Goal: Transaction & Acquisition: Purchase product/service

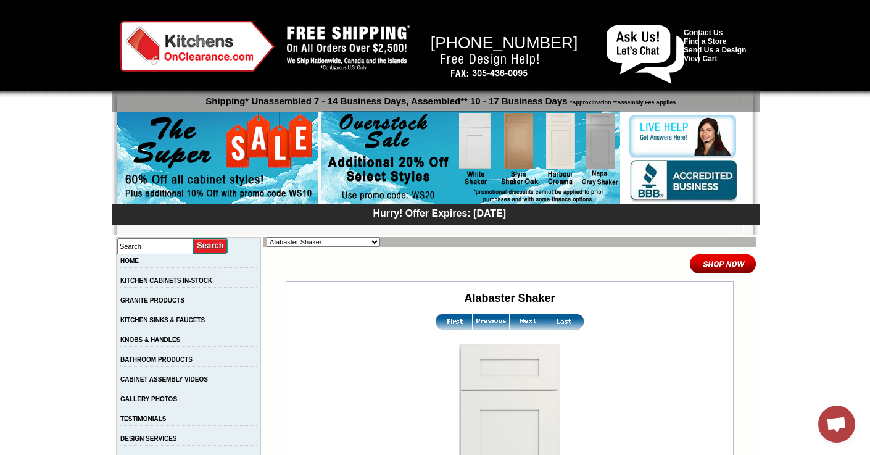
scroll to position [208, 0]
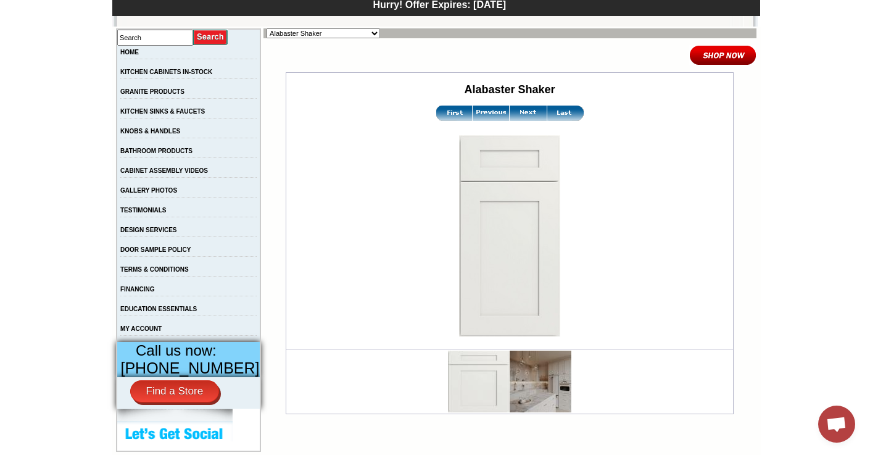
click at [163, 39] on input "Search" at bounding box center [155, 38] width 76 height 16
type input "00925"
click at [193, 29] on input "image" at bounding box center [210, 37] width 35 height 17
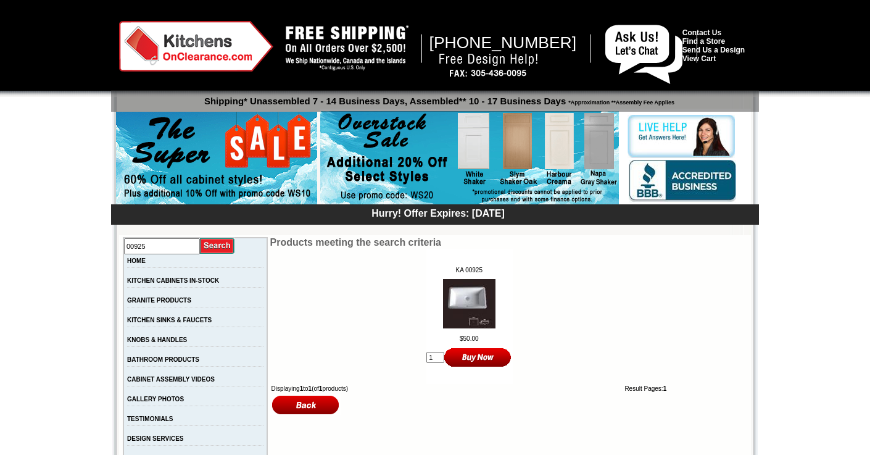
click at [460, 293] on img at bounding box center [469, 303] width 52 height 49
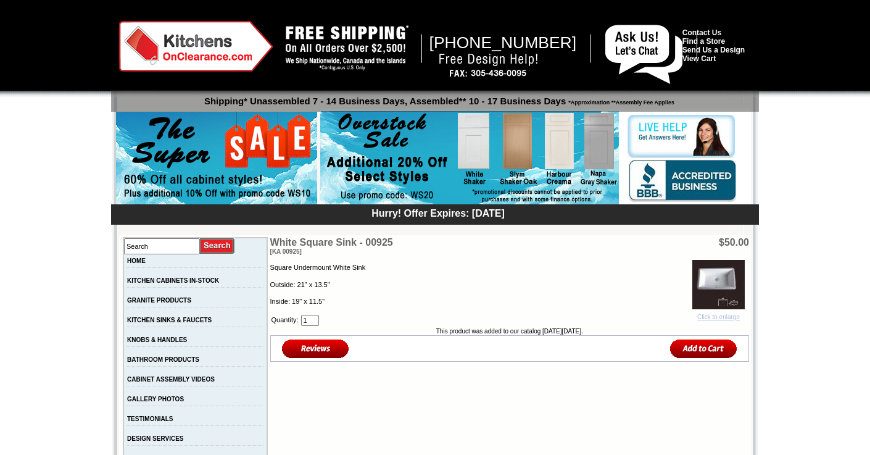
click at [714, 274] on img at bounding box center [718, 284] width 52 height 49
drag, startPoint x: 202, startPoint y: 125, endPoint x: 158, endPoint y: 73, distance: 68.2
click at [202, 125] on img at bounding box center [216, 159] width 201 height 94
click at [710, 282] on img at bounding box center [718, 284] width 52 height 49
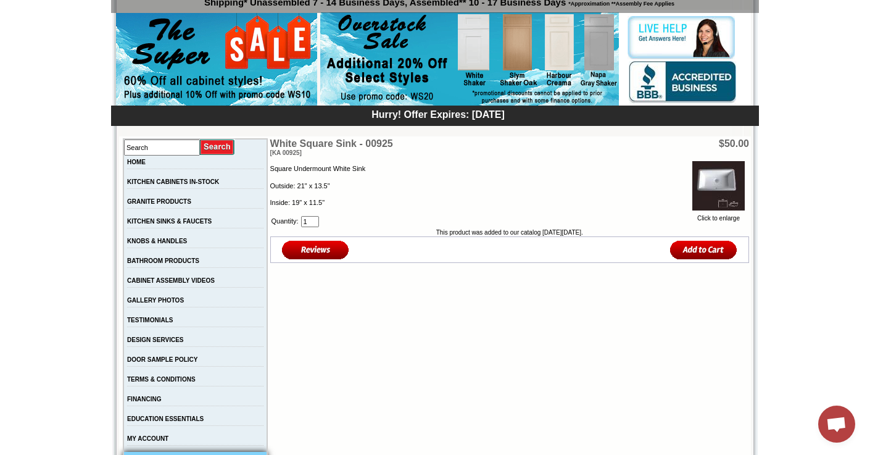
scroll to position [109, 0]
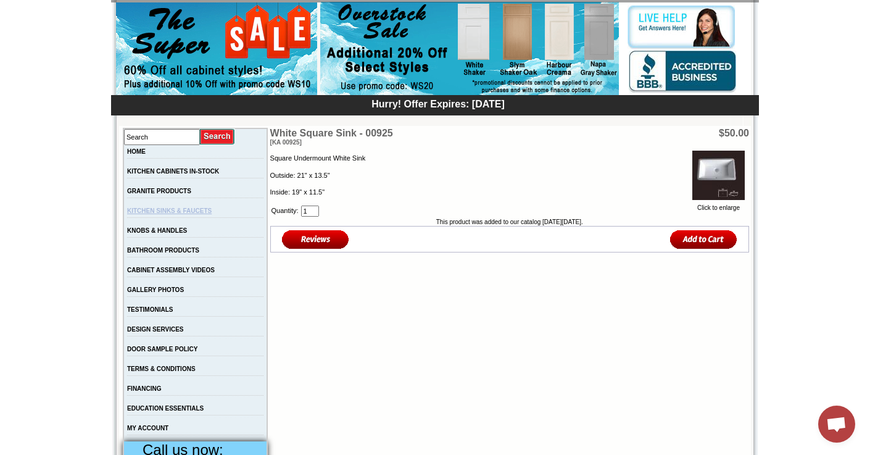
click at [166, 213] on link "KITCHEN SINKS & FAUCETS" at bounding box center [169, 210] width 84 height 7
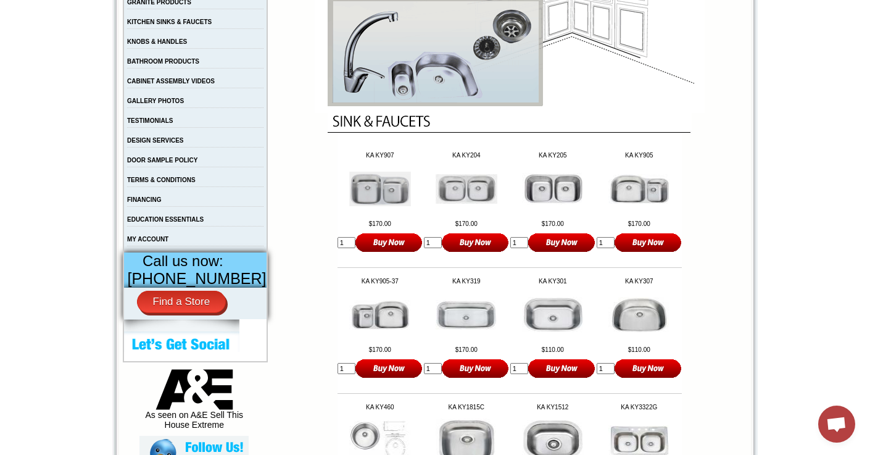
scroll to position [297, 0]
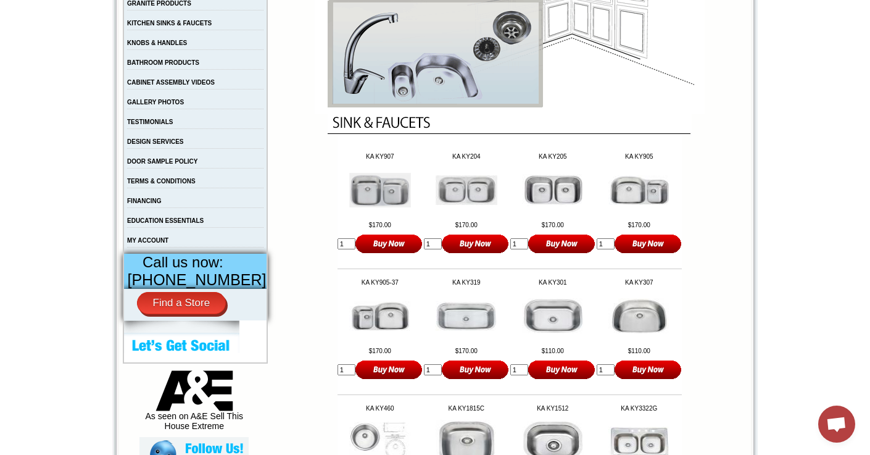
click at [551, 196] on img at bounding box center [553, 190] width 62 height 33
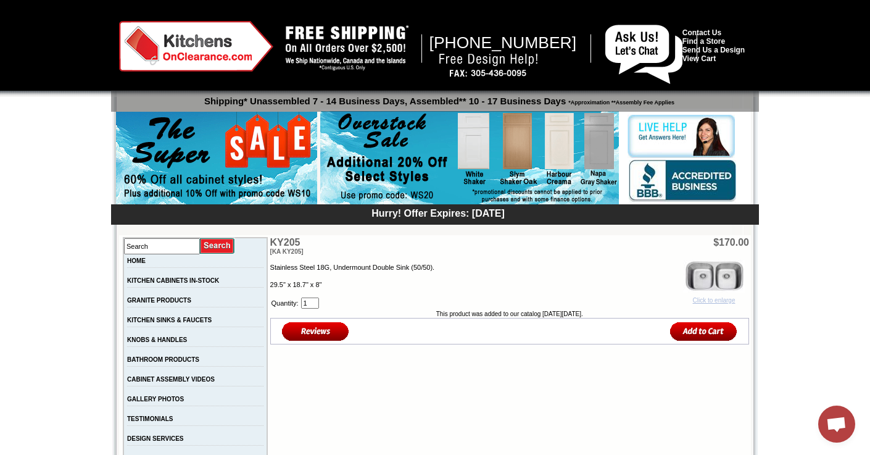
click at [726, 276] on img at bounding box center [714, 276] width 62 height 33
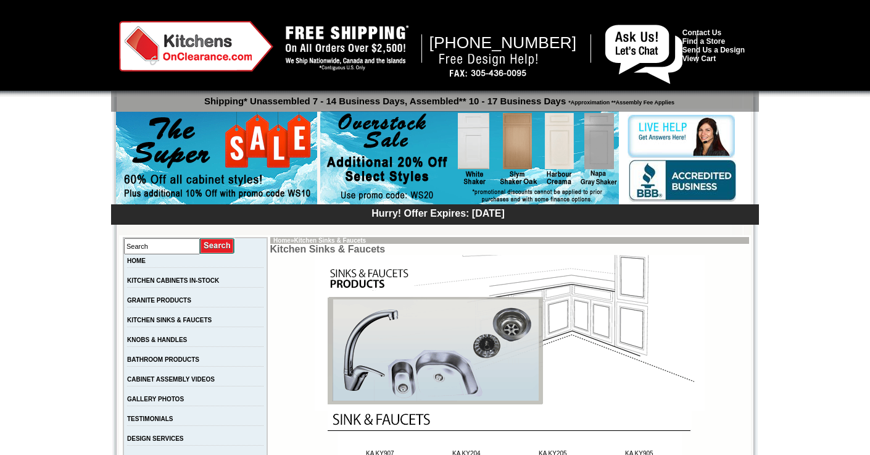
scroll to position [297, 0]
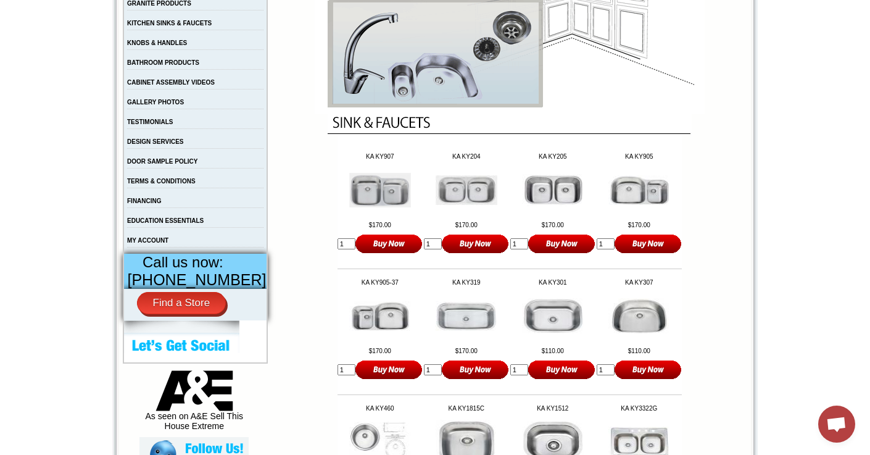
click at [540, 200] on img at bounding box center [553, 190] width 62 height 33
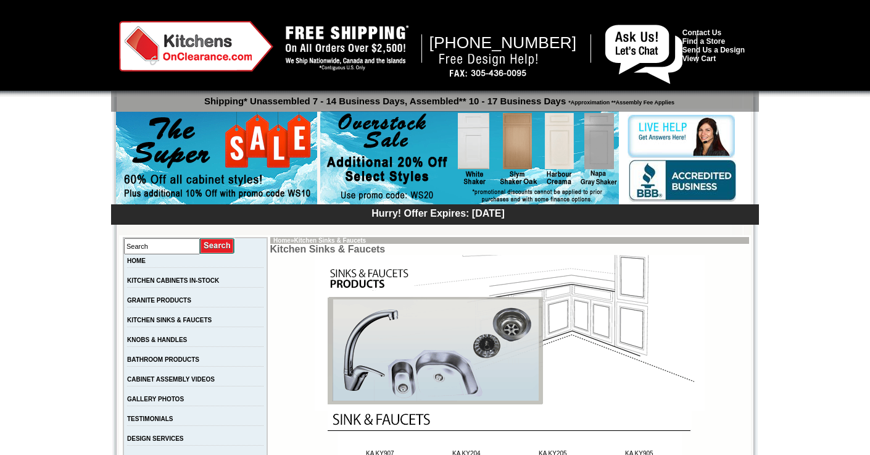
scroll to position [297, 0]
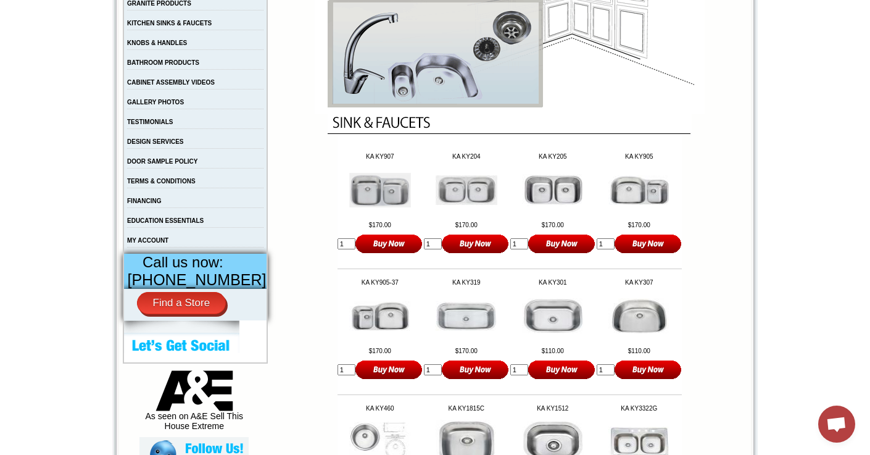
click at [469, 193] on img at bounding box center [466, 190] width 62 height 30
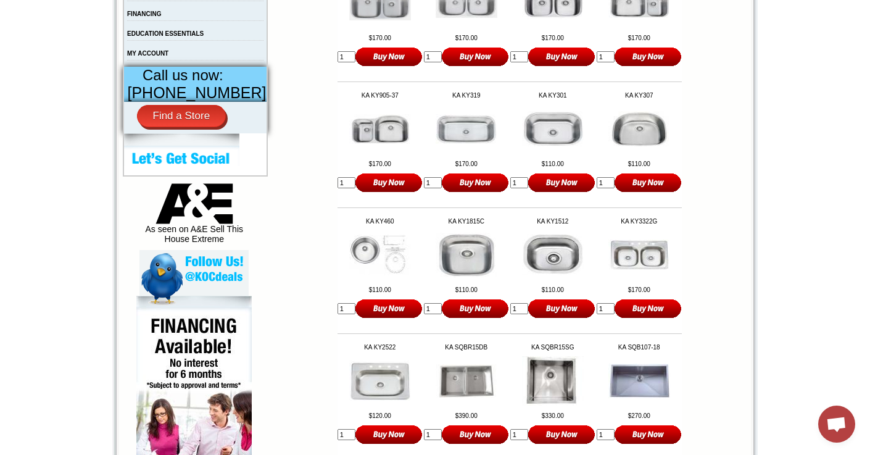
scroll to position [482, 0]
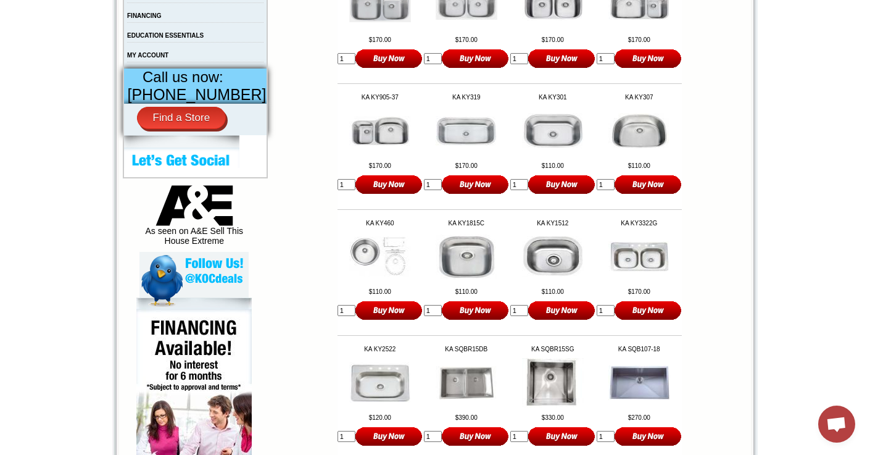
click at [76, 252] on body "[PHONE_NUMBER] Contact Us Find a Store Send Us a Design View Cart Shipping* Una…" at bounding box center [435, 375] width 870 height 1714
